Goal: Use online tool/utility: Utilize a website feature to perform a specific function

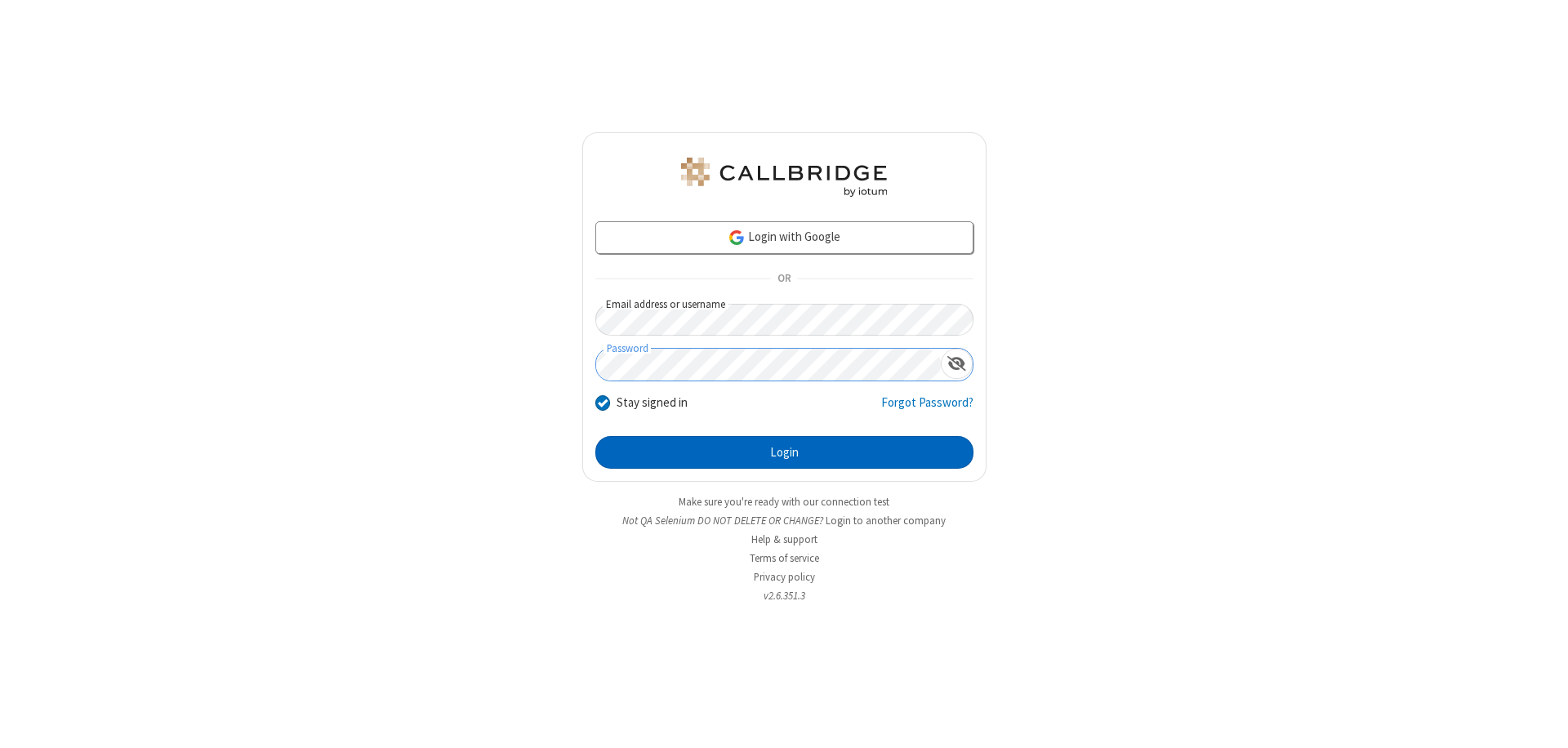
click at [784, 452] on button "Login" at bounding box center [784, 452] width 378 height 33
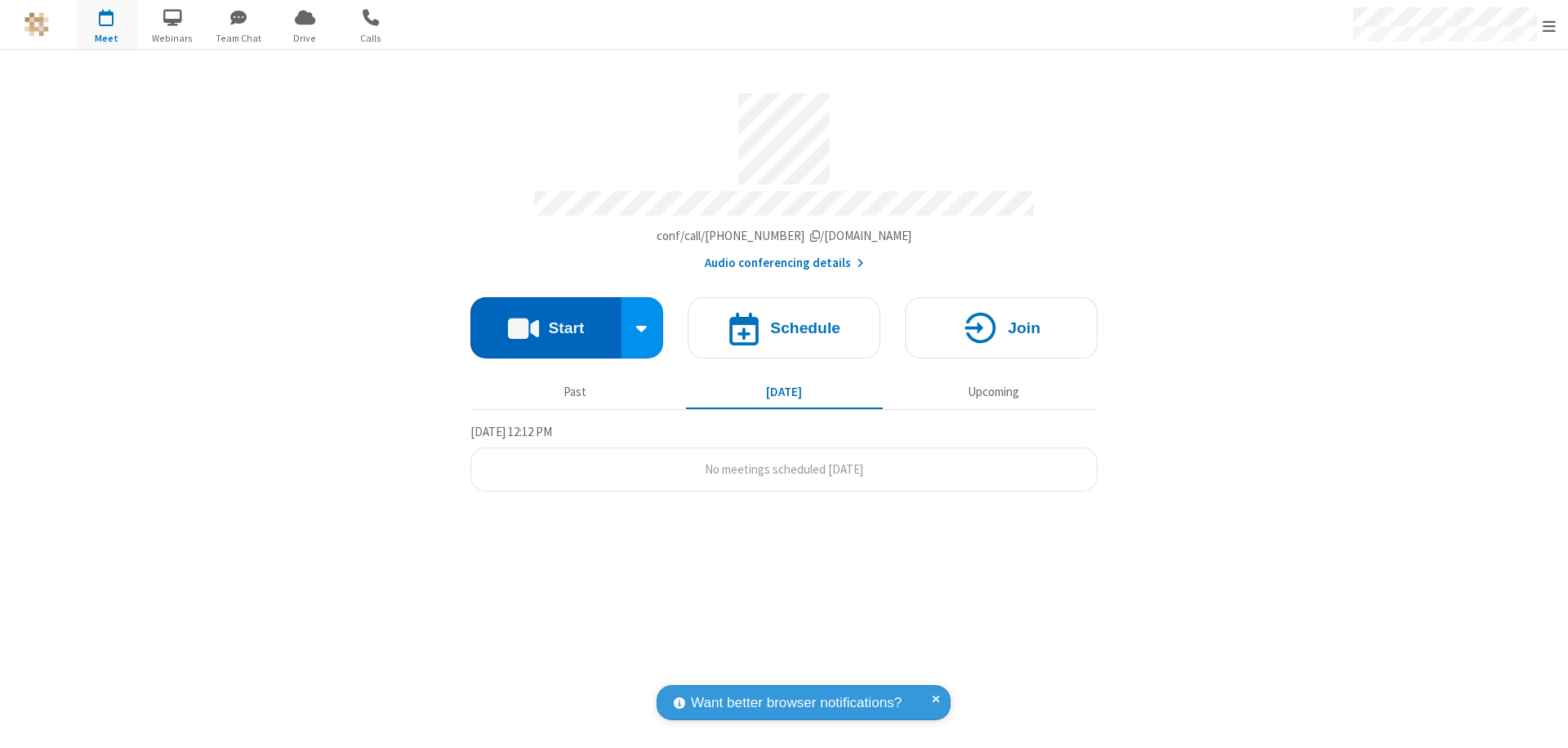
click at [546, 320] on button "Start" at bounding box center [546, 327] width 152 height 61
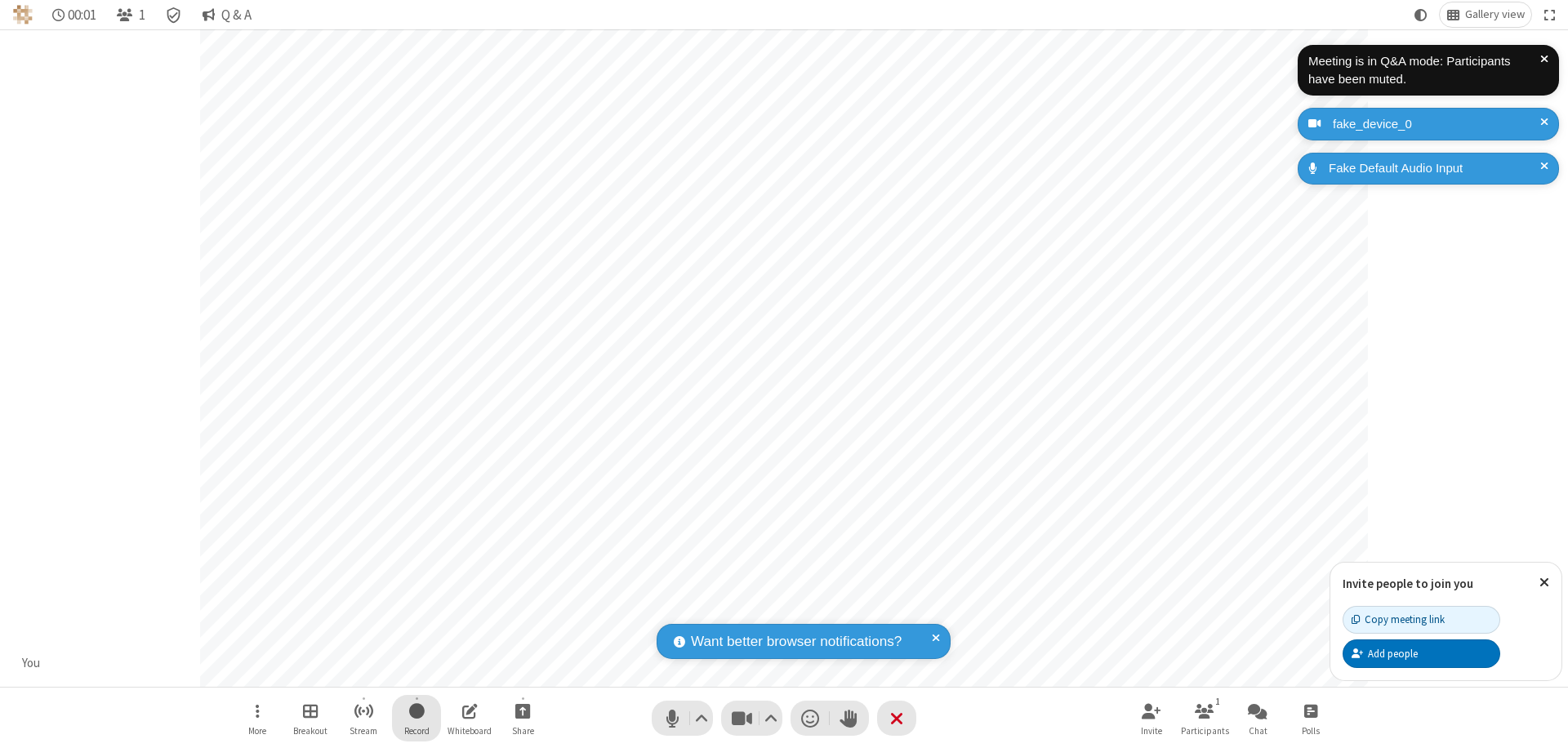
click at [416, 718] on span "Start recording" at bounding box center [416, 711] width 16 height 20
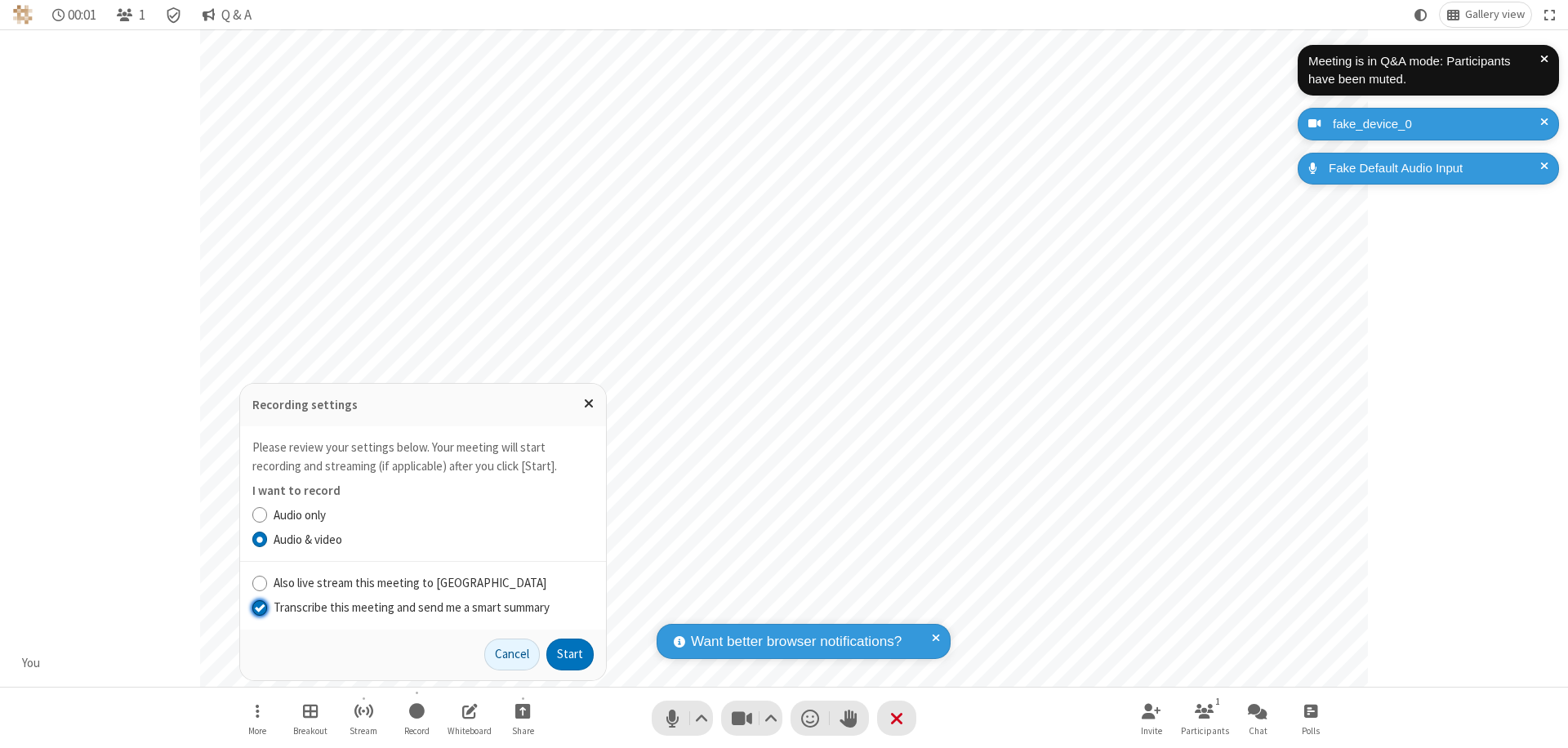
click at [259, 607] on input "Transcribe this meeting and send me a smart summary" at bounding box center [260, 607] width 16 height 17
click at [570, 654] on button "Start" at bounding box center [570, 655] width 47 height 33
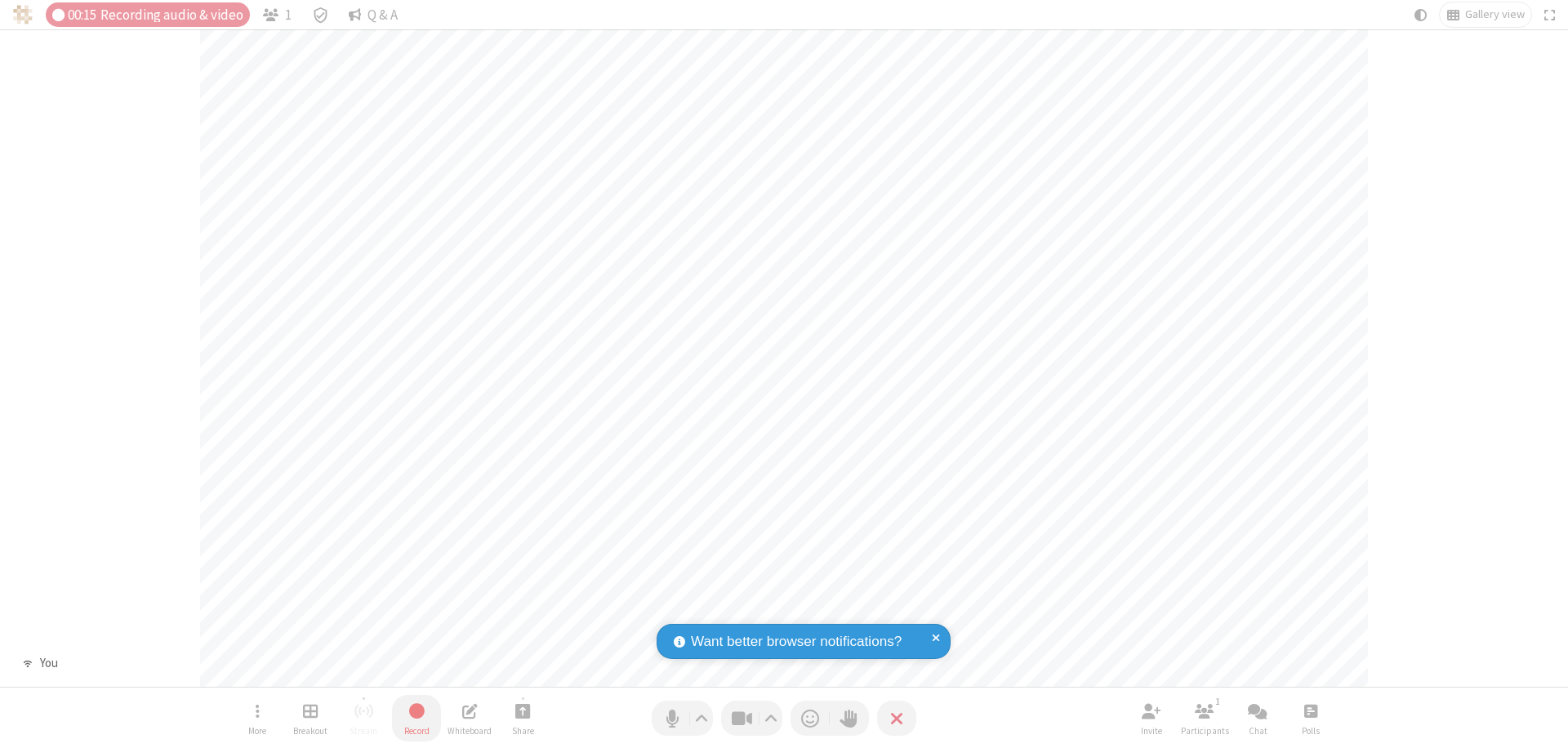
click at [416, 718] on span "Stop recording" at bounding box center [417, 711] width 20 height 22
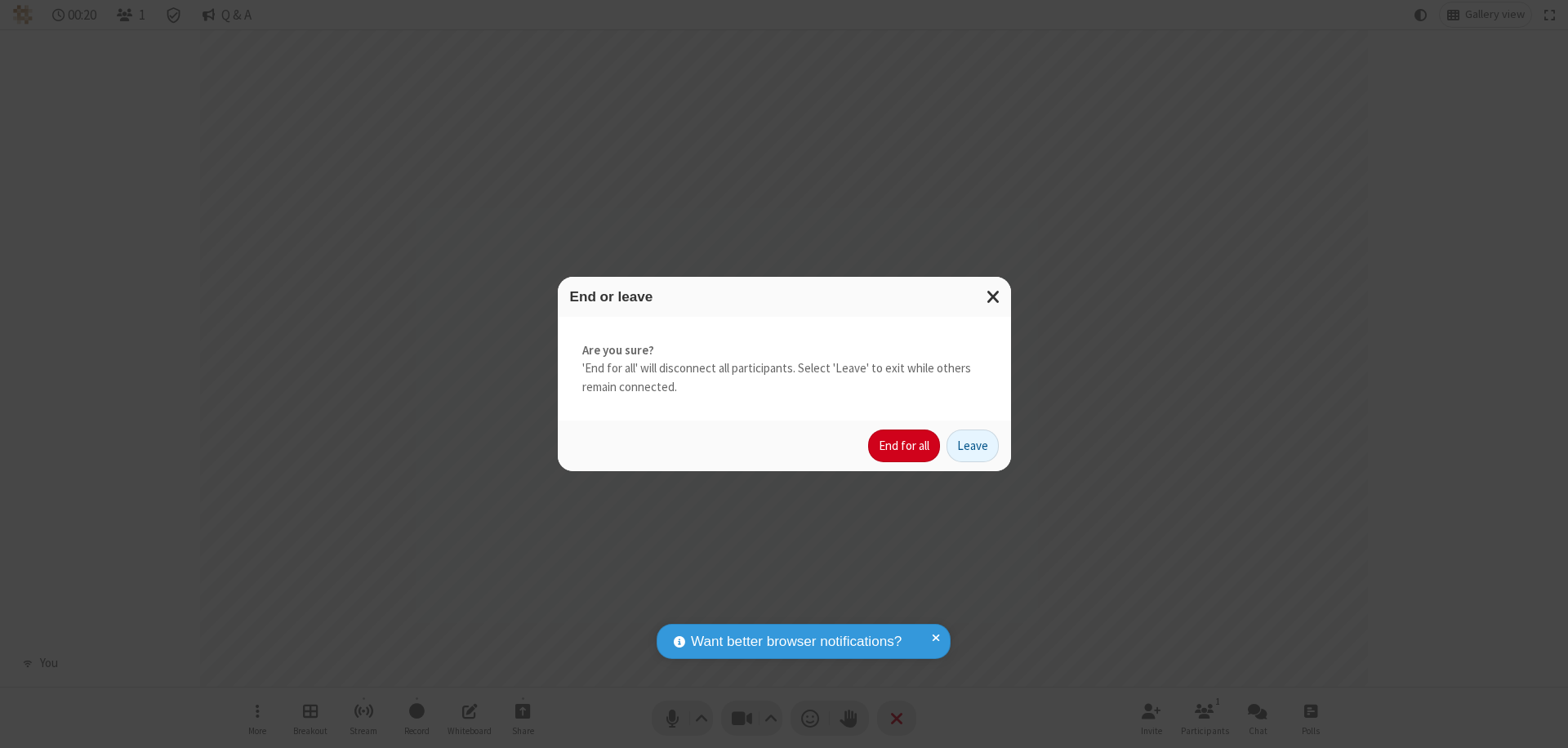
click at [904, 446] on button "End for all" at bounding box center [904, 446] width 72 height 33
